Goal: Find specific page/section: Find specific page/section

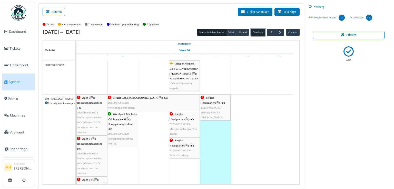
click at [255, 32] on button "Vandaag" at bounding box center [258, 32] width 14 height 7
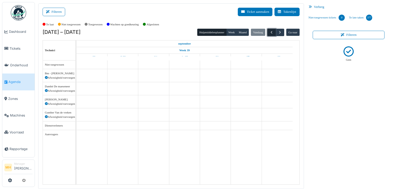
click at [269, 31] on span "button" at bounding box center [271, 32] width 4 height 4
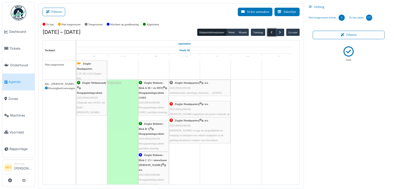
click at [267, 31] on button "button" at bounding box center [271, 32] width 8 height 7
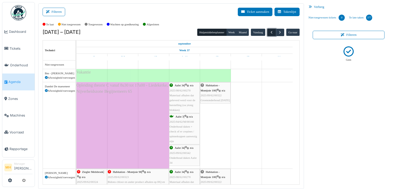
click at [267, 32] on button "button" at bounding box center [271, 32] width 8 height 7
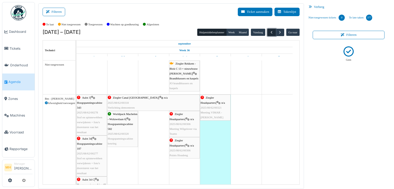
click at [267, 32] on button "button" at bounding box center [271, 32] width 8 height 7
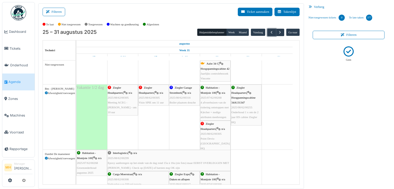
click at [250, 91] on div "Ziegler Headquarters | Hoogpanningscabine 34A131347 2025/08/62/00255 Onderhoud …" at bounding box center [246, 104] width 30 height 39
click at [250, 91] on body "Dashboard Tickets Onderhoud Agenda Zones Machines Voorraad Rapportage MH Manage…" at bounding box center [197, 94] width 394 height 189
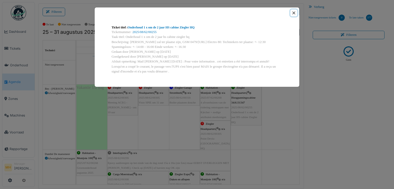
click at [291, 11] on button "Close" at bounding box center [293, 12] width 7 height 7
